Goal: Transaction & Acquisition: Purchase product/service

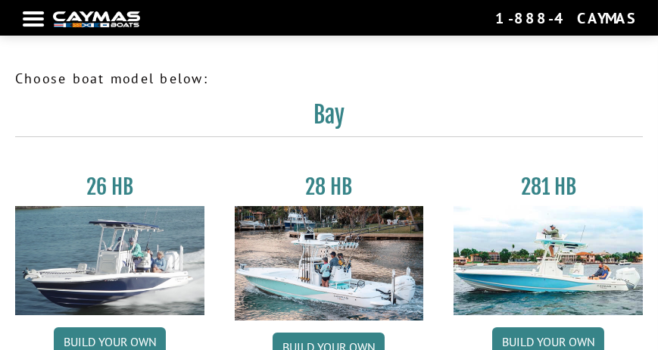
click at [106, 242] on img at bounding box center [109, 260] width 189 height 109
click at [108, 334] on link "Build your own" at bounding box center [110, 341] width 112 height 29
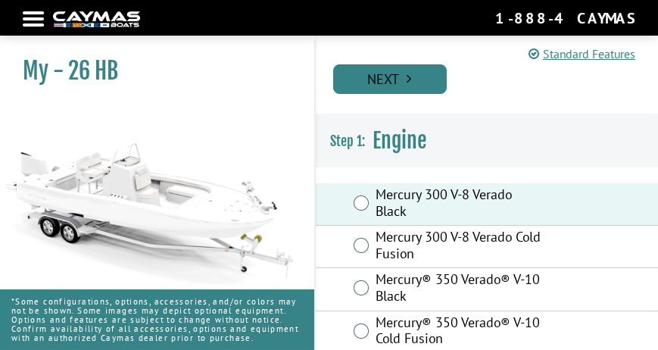
click at [418, 79] on link "Next" at bounding box center [390, 79] width 114 height 30
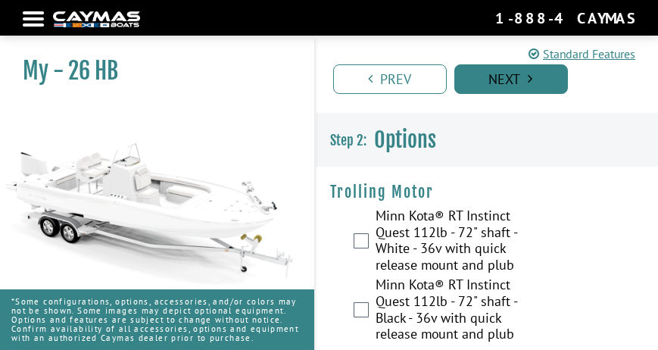
click at [506, 89] on link "Next" at bounding box center [511, 79] width 114 height 30
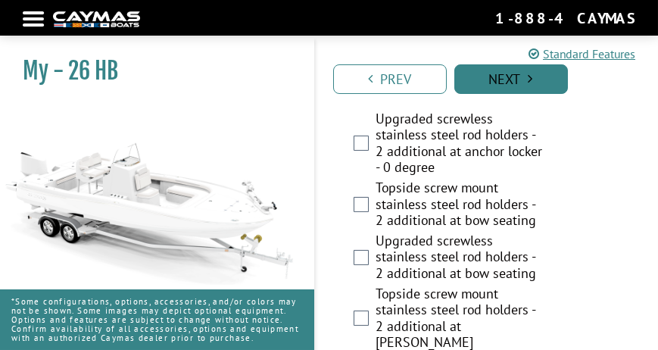
scroll to position [4706, 0]
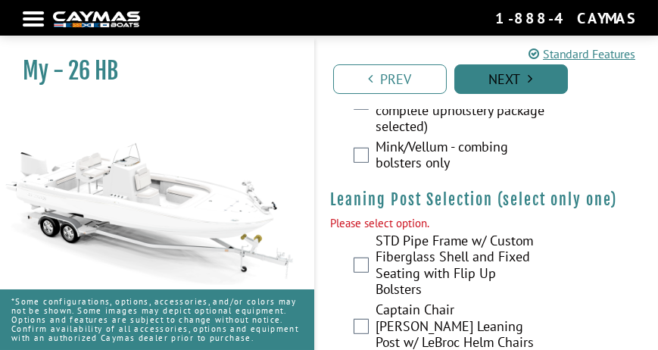
click at [506, 89] on link "Next" at bounding box center [511, 79] width 114 height 30
click at [505, 76] on link "Next" at bounding box center [511, 79] width 114 height 30
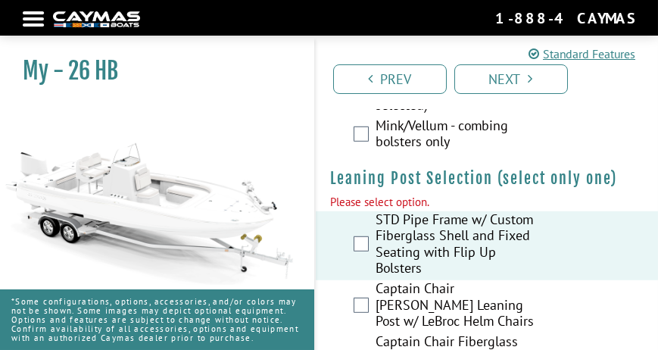
scroll to position [4864, 0]
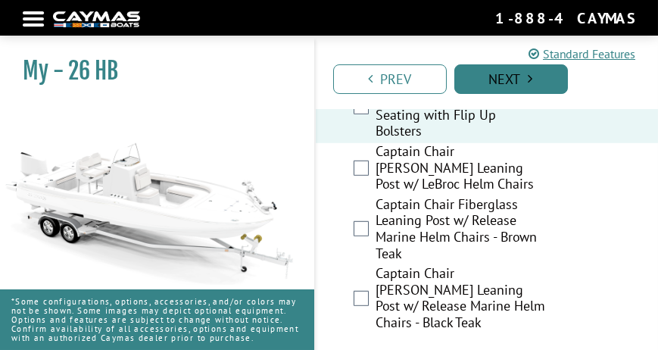
click at [516, 76] on link "Next" at bounding box center [511, 79] width 114 height 30
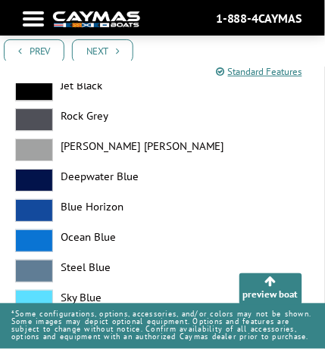
scroll to position [2001, 0]
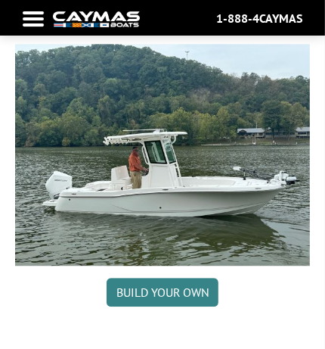
scroll to position [1227, 0]
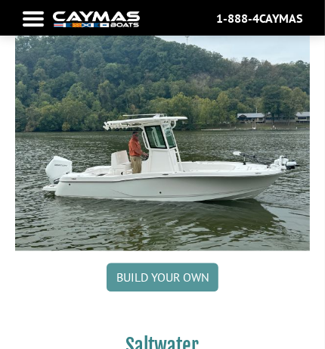
click at [130, 270] on link "Build your own" at bounding box center [163, 277] width 112 height 29
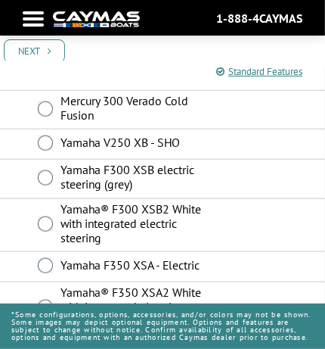
scroll to position [495, 0]
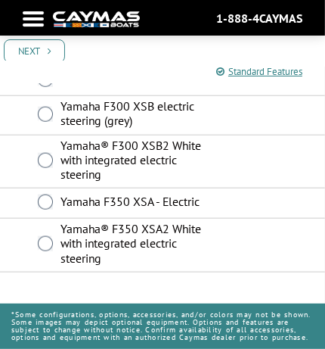
click at [133, 205] on label "Yamaha F350 XSA - Electric" at bounding box center [140, 204] width 159 height 18
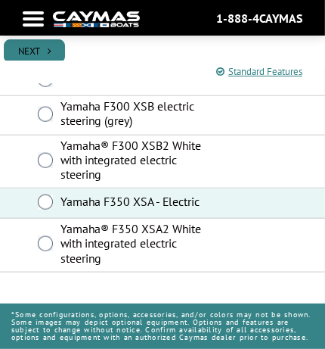
click at [23, 53] on link "Next" at bounding box center [34, 50] width 61 height 23
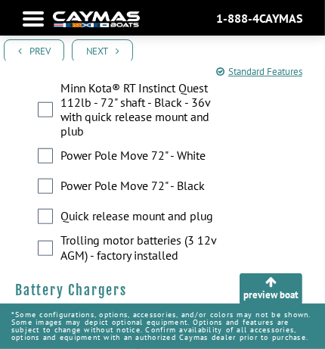
scroll to position [424, 0]
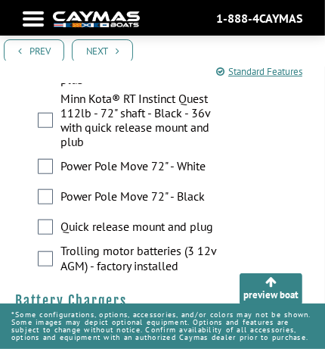
click at [41, 130] on div "Minn Kota® RT Instinct Quest 112lb - 72" shaft - Black - 36v with quick release…" at bounding box center [162, 123] width 325 height 62
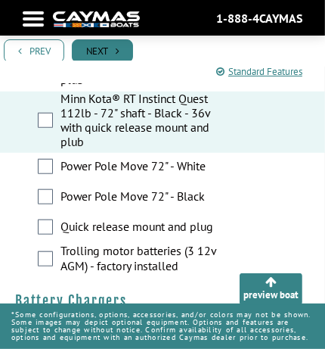
click at [95, 56] on link "Next" at bounding box center [102, 50] width 61 height 23
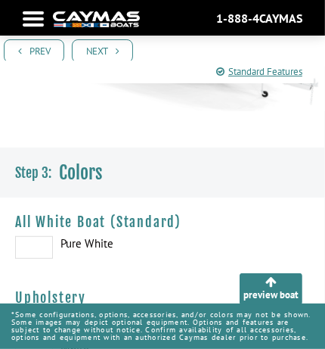
scroll to position [0, 0]
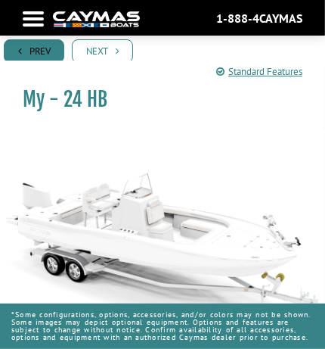
click at [22, 51] on link "Prev" at bounding box center [34, 50] width 61 height 23
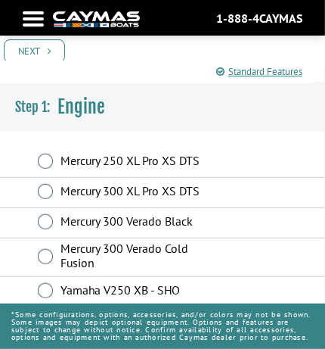
scroll to position [291, 0]
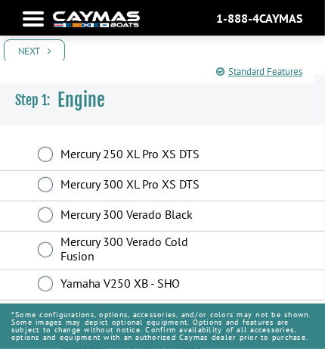
click at [186, 159] on label "Mercury 250 XL Pro XS DTS" at bounding box center [140, 156] width 159 height 18
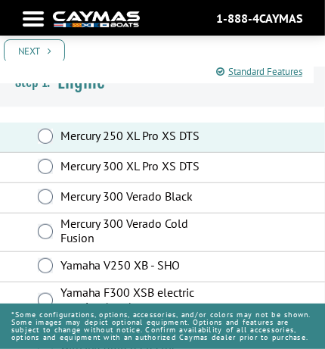
scroll to position [310, 0]
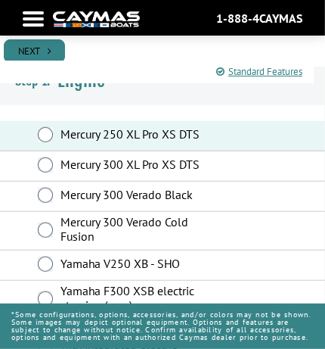
click at [29, 48] on link "Next" at bounding box center [34, 50] width 61 height 23
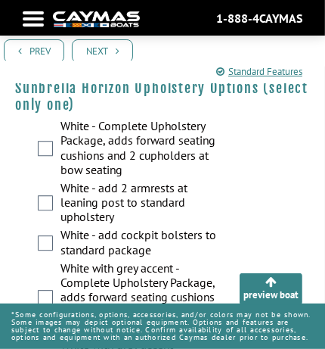
scroll to position [2916, 0]
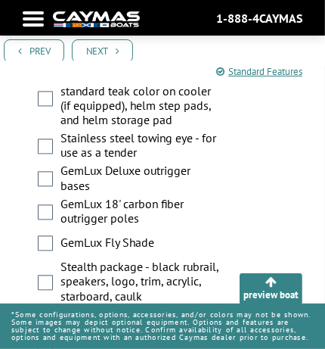
click at [317, 143] on div "Stainless steel towing eye - for use as a tender" at bounding box center [162, 147] width 325 height 33
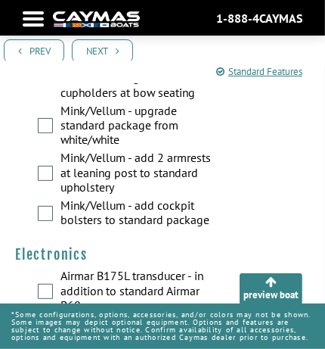
scroll to position [3895, 0]
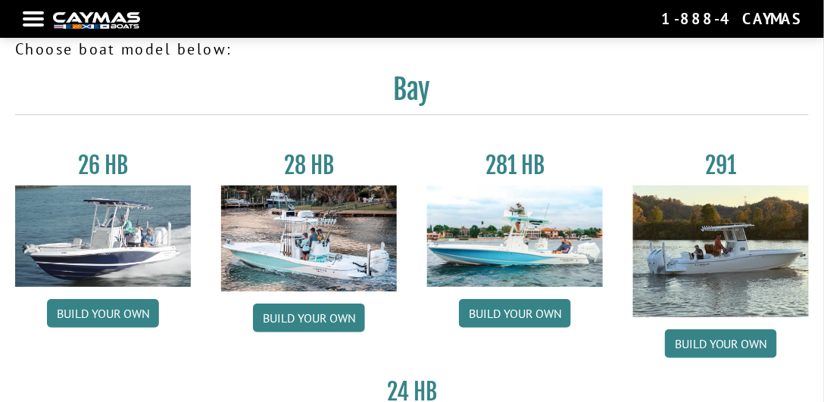
scroll to position [86, 0]
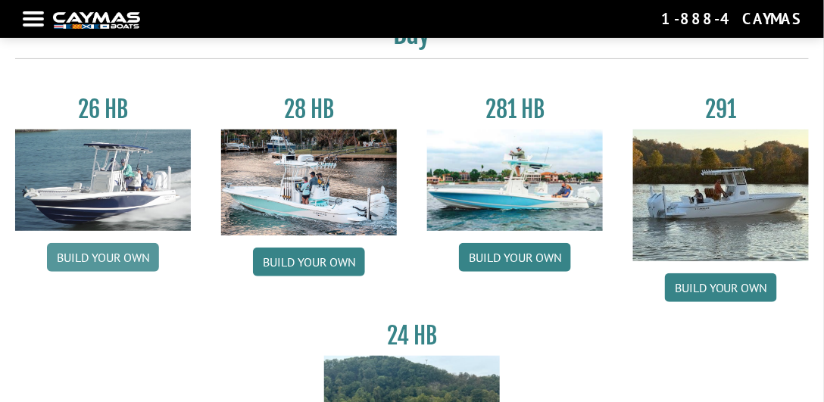
click at [101, 260] on link "Build your own" at bounding box center [103, 257] width 112 height 29
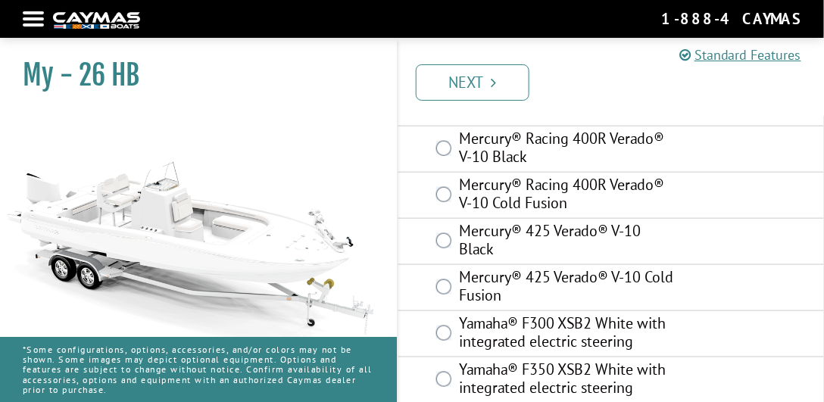
scroll to position [396, 0]
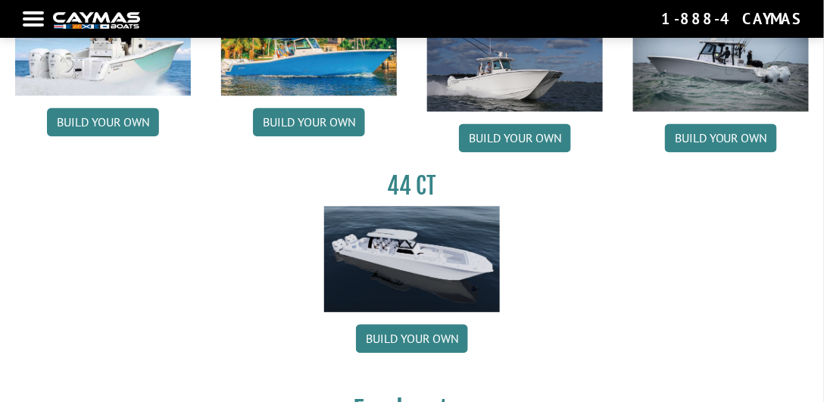
scroll to position [778, 0]
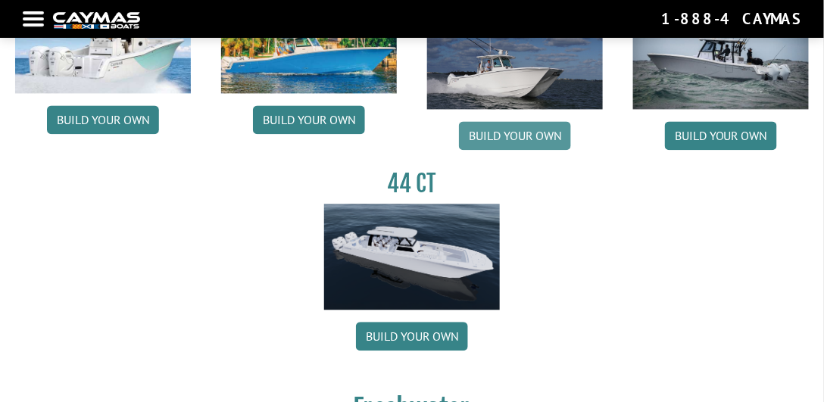
click at [508, 127] on link "Build your own" at bounding box center [515, 135] width 112 height 29
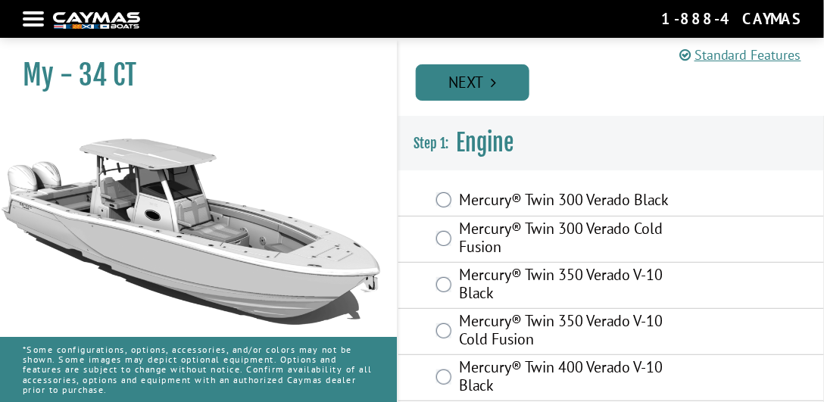
click at [503, 79] on link "Next" at bounding box center [473, 82] width 114 height 36
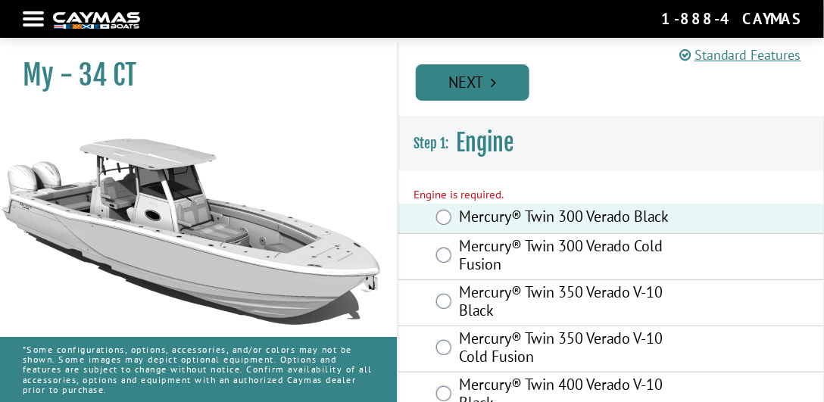
click at [473, 97] on link "Next" at bounding box center [473, 82] width 114 height 36
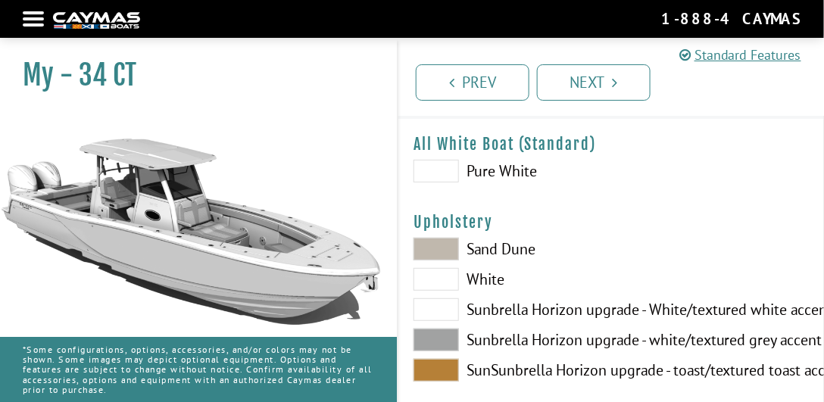
scroll to position [43, 0]
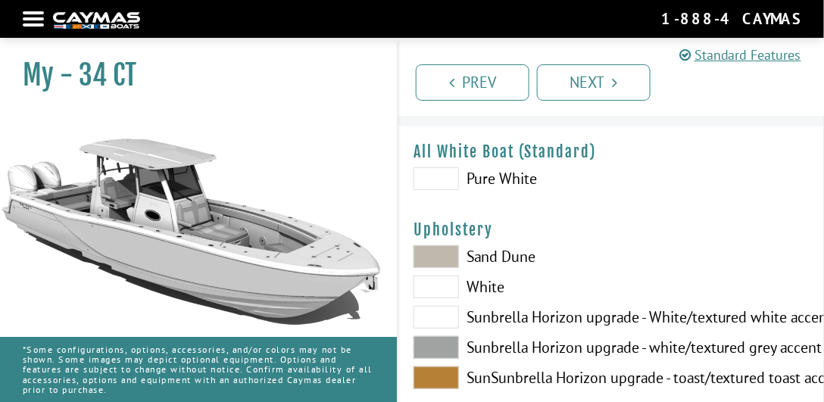
click at [431, 179] on span at bounding box center [435, 178] width 45 height 23
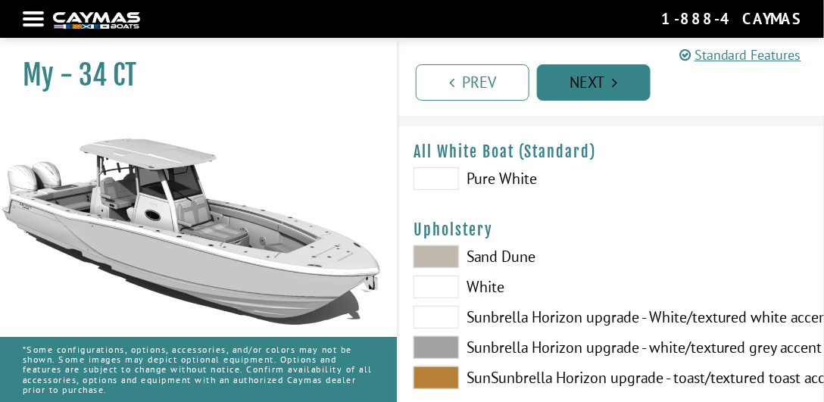
click at [567, 86] on link "Next" at bounding box center [594, 82] width 114 height 36
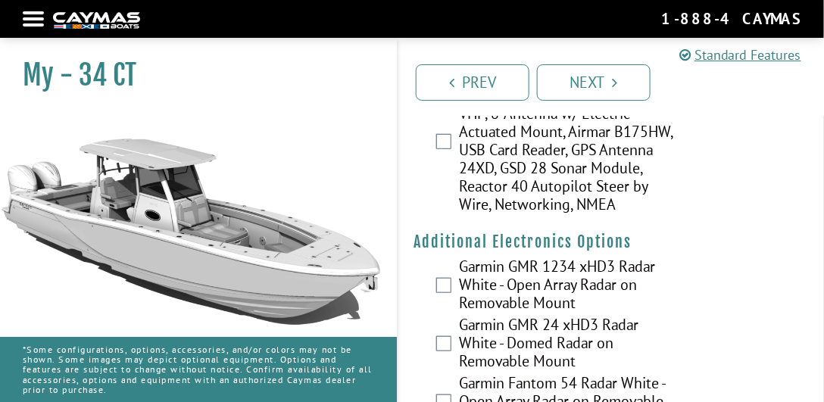
scroll to position [3086, 0]
